Goal: Task Accomplishment & Management: Manage account settings

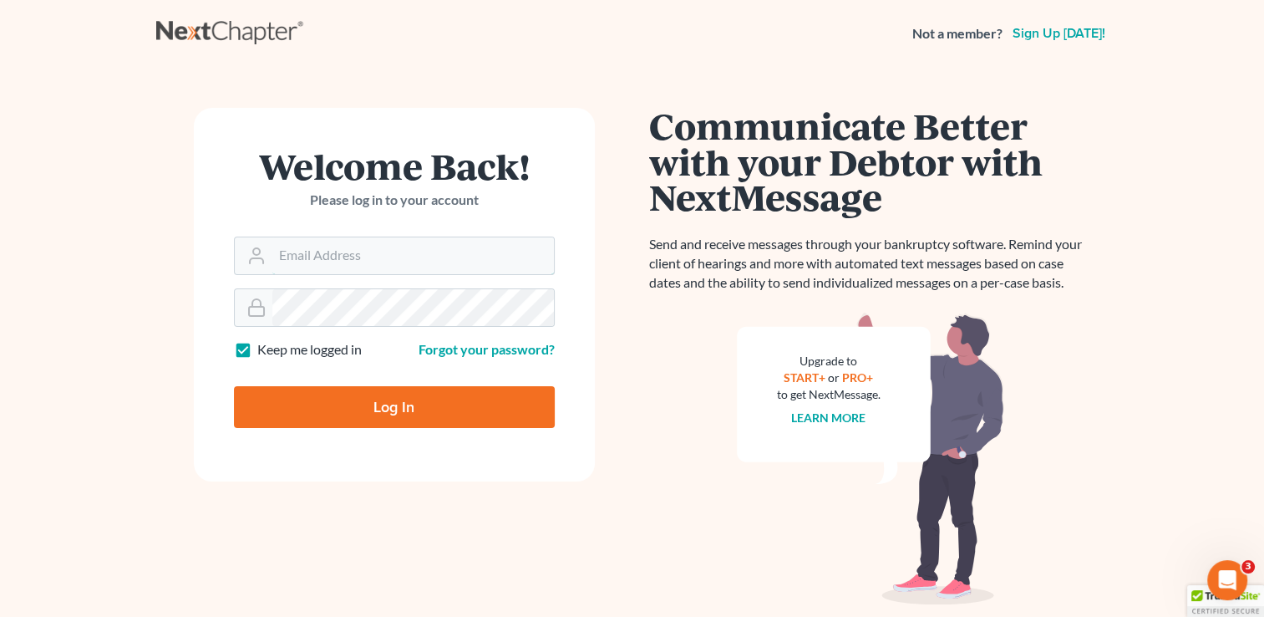
type input "tami@henkelsbaker.com"
click at [426, 409] on input "Log In" at bounding box center [394, 407] width 321 height 42
type input "Thinking..."
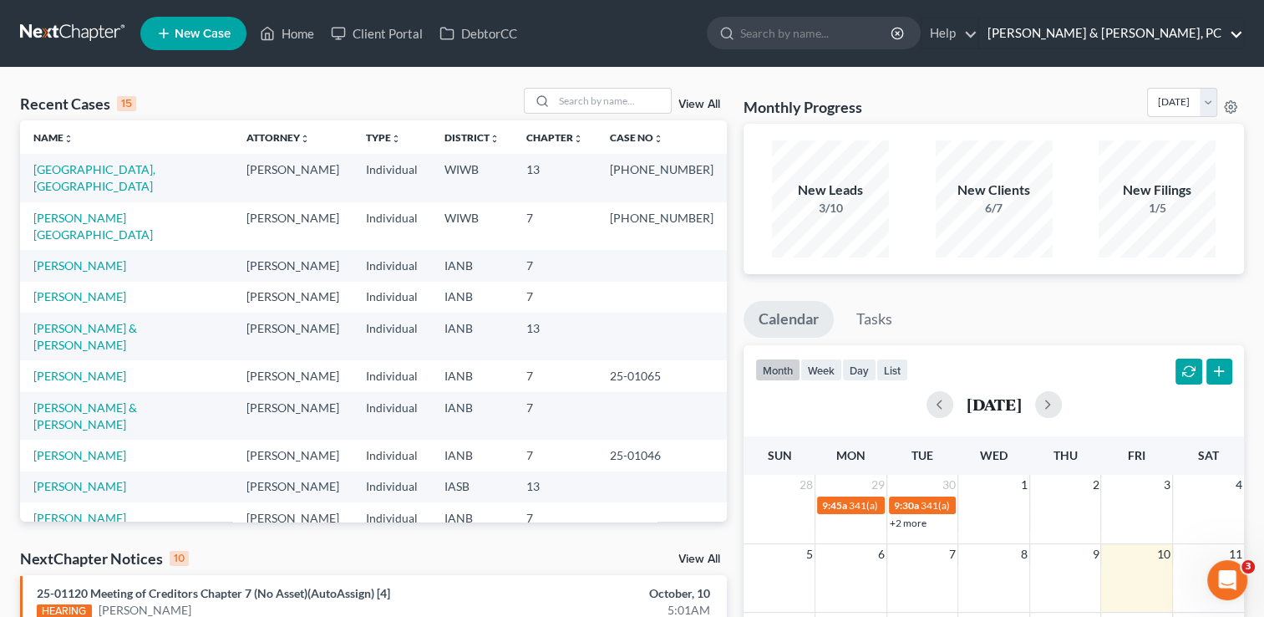
click at [1240, 28] on link "Henkels & Baker, PC" at bounding box center [1111, 33] width 264 height 30
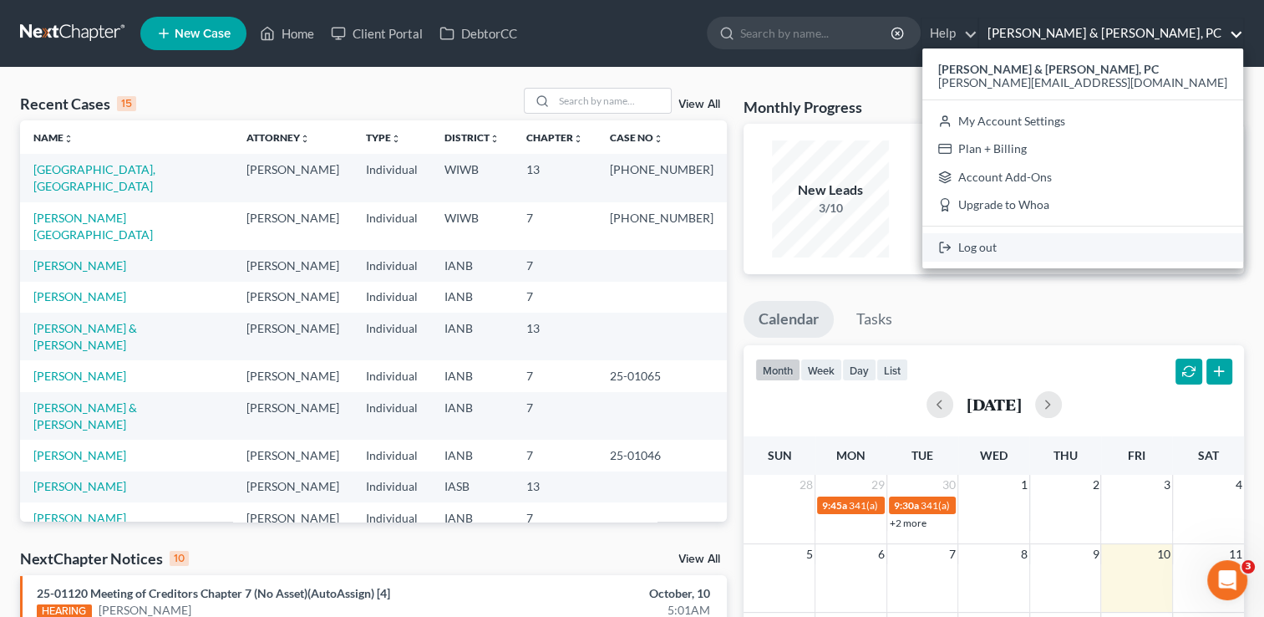
click at [1158, 254] on link "Log out" at bounding box center [1083, 247] width 321 height 28
